Goal: Information Seeking & Learning: Learn about a topic

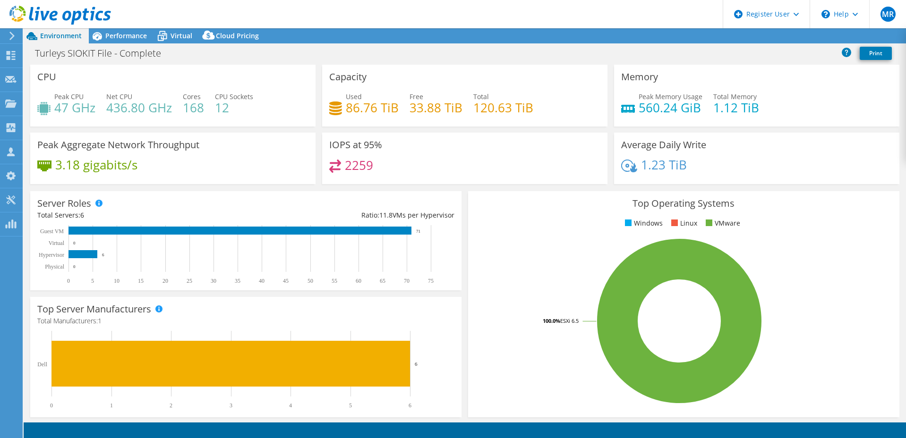
select select "EULondon"
select select "USD"
click at [116, 38] on span "Performance" at bounding box center [126, 35] width 42 height 9
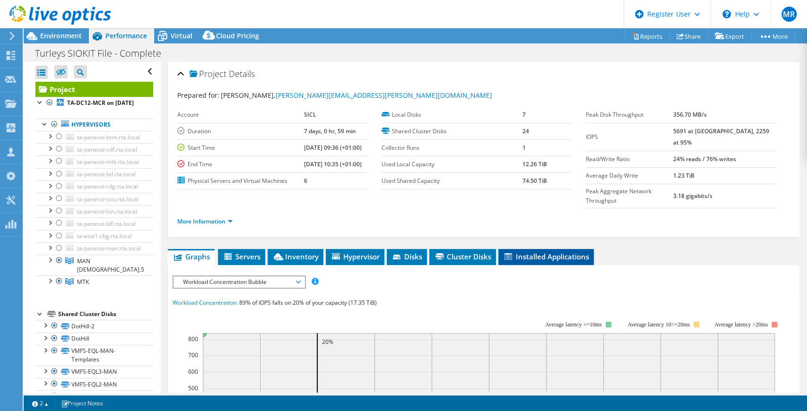
click at [504, 249] on li "Installed Applications" at bounding box center [545, 257] width 95 height 16
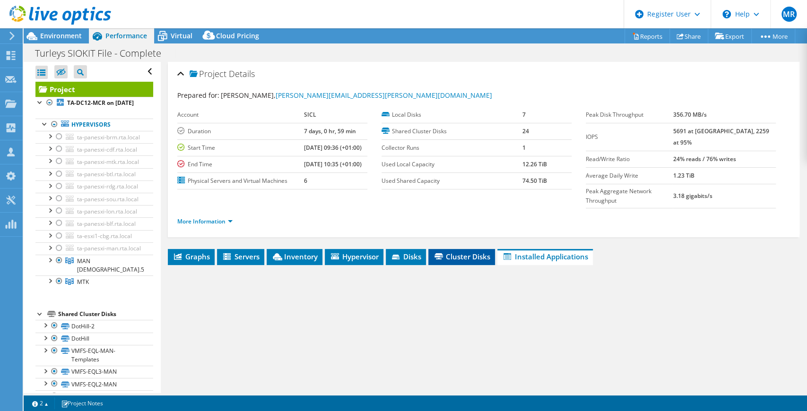
click at [447, 252] on span "Cluster Disks" at bounding box center [461, 256] width 57 height 9
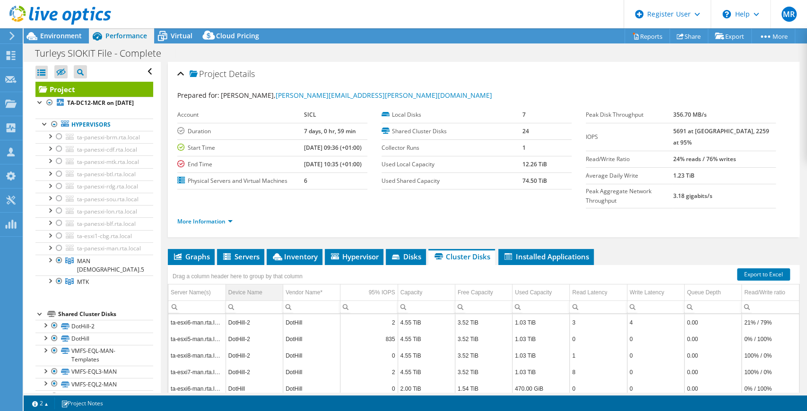
click at [227, 284] on tr "Server Name(s) Device Name Vendor Name* 95% IOPS Capacity Free Capacity Used Ca…" at bounding box center [483, 292] width 630 height 17
click at [225, 284] on tr "Server Name(s) Device Name Vendor Name* 95% IOPS Capacity Free Capacity Used Ca…" at bounding box center [483, 292] width 630 height 17
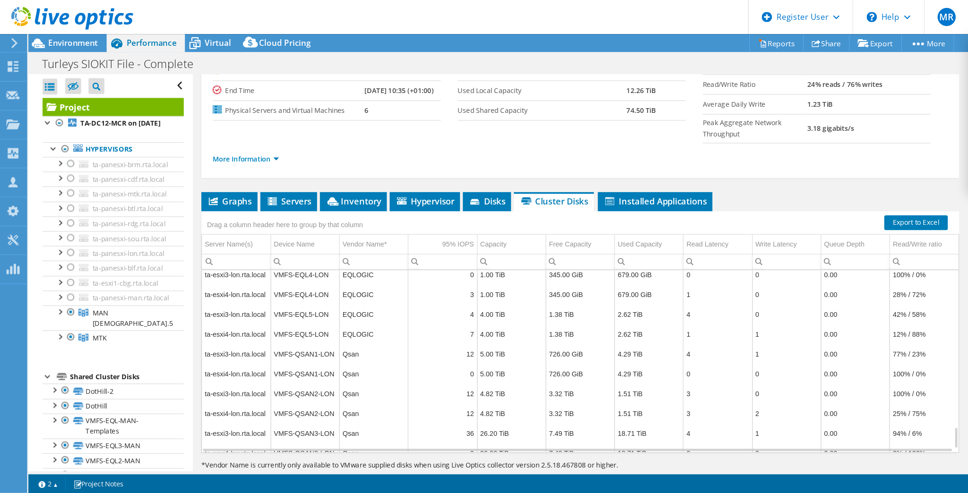
scroll to position [1126, 0]
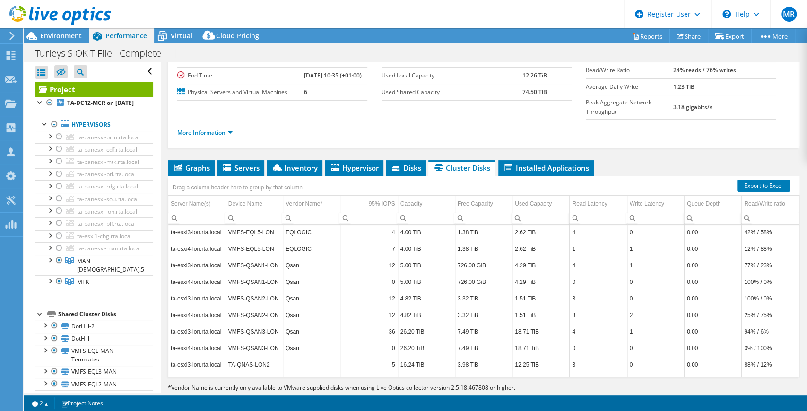
click at [668, 121] on div "More Information" at bounding box center [483, 133] width 612 height 26
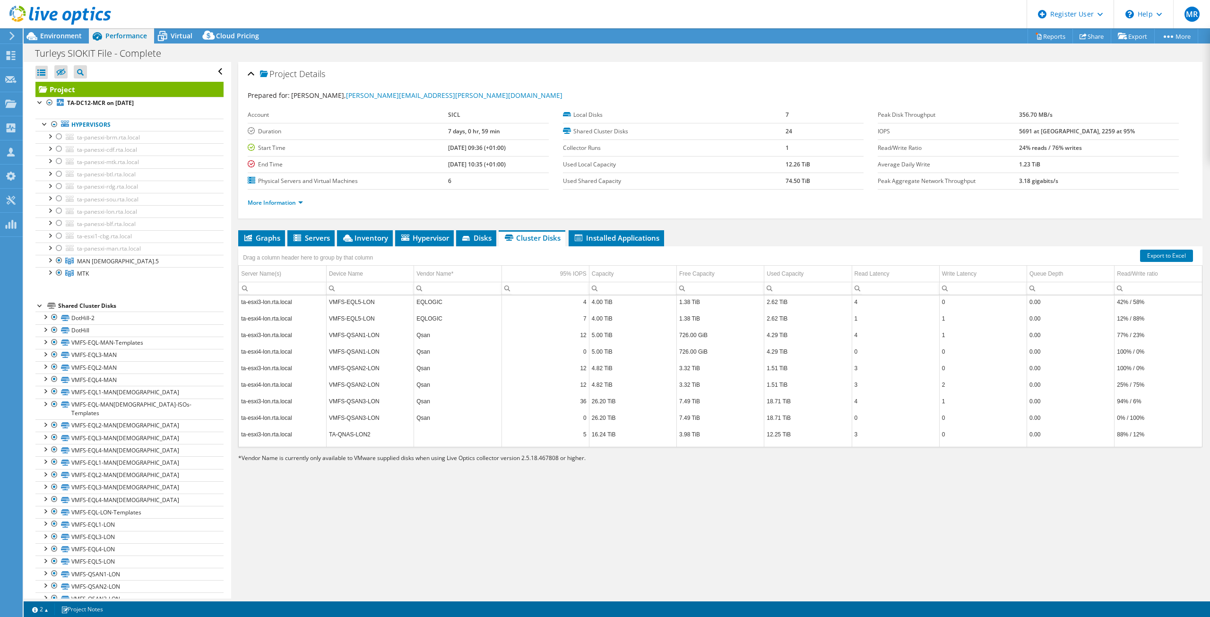
scroll to position [1127, 0]
click at [58, 35] on span "Environment" at bounding box center [61, 35] width 42 height 9
